Goal: Transaction & Acquisition: Purchase product/service

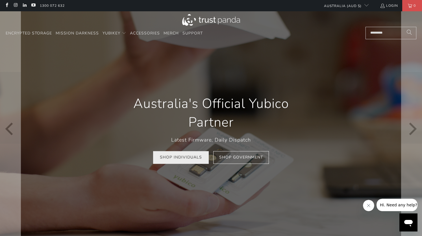
click at [185, 155] on link "Shop Individuals" at bounding box center [181, 157] width 56 height 13
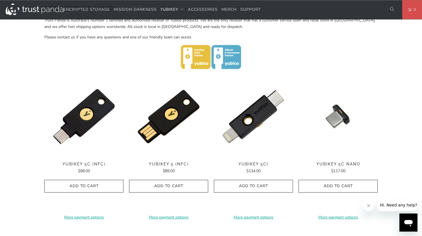
scroll to position [230, 0]
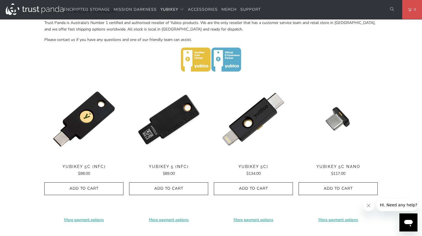
click at [177, 133] on img at bounding box center [168, 119] width 79 height 79
